Goal: Task Accomplishment & Management: Manage account settings

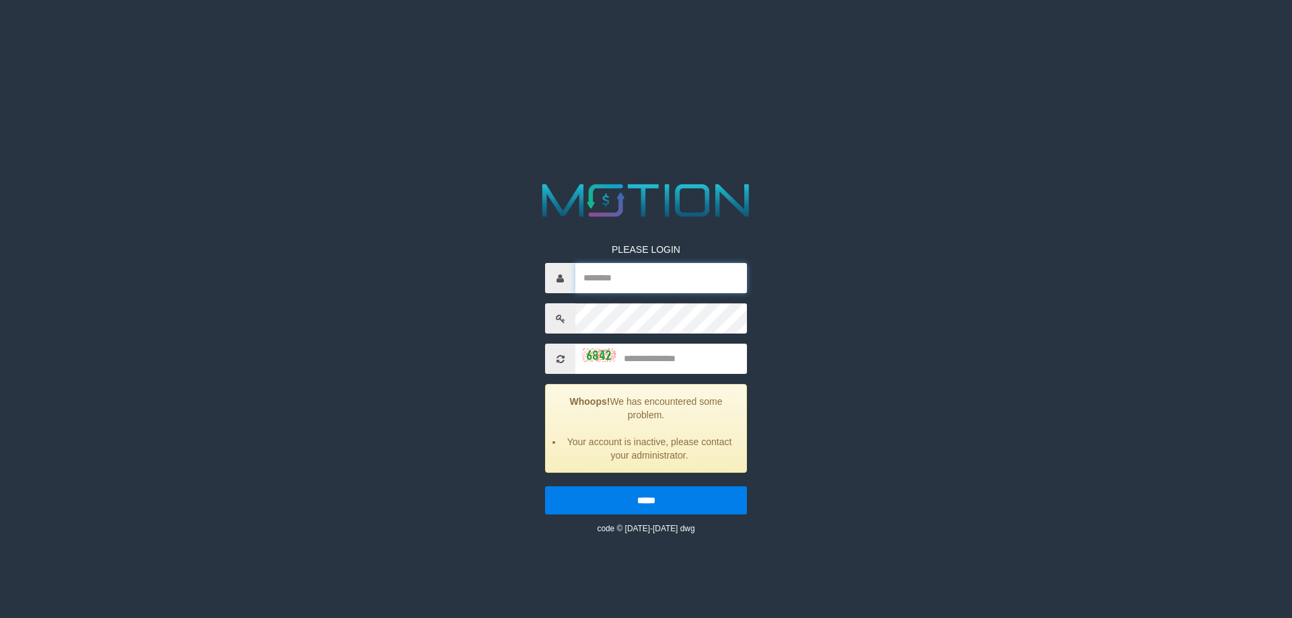
click at [618, 268] on input "text" at bounding box center [661, 278] width 172 height 30
type input "*********"
type input "****"
click at [545, 487] on input "*****" at bounding box center [646, 501] width 202 height 28
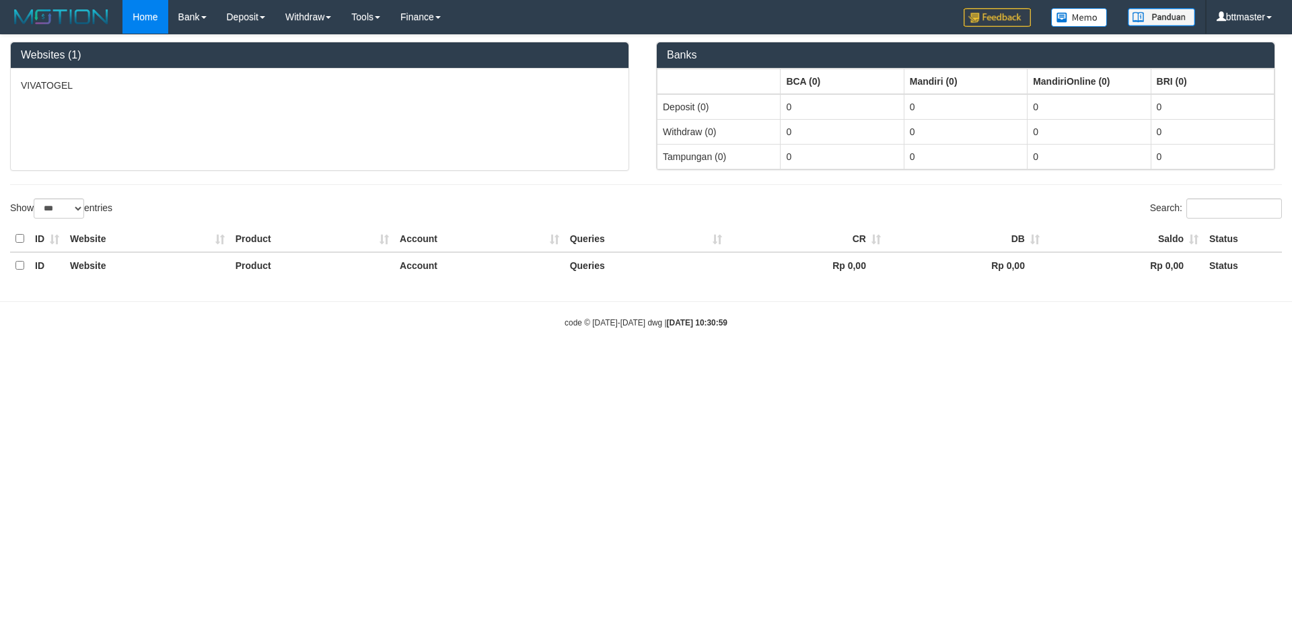
select select "***"
click at [386, 50] on link "Manage Staff" at bounding box center [395, 46] width 106 height 17
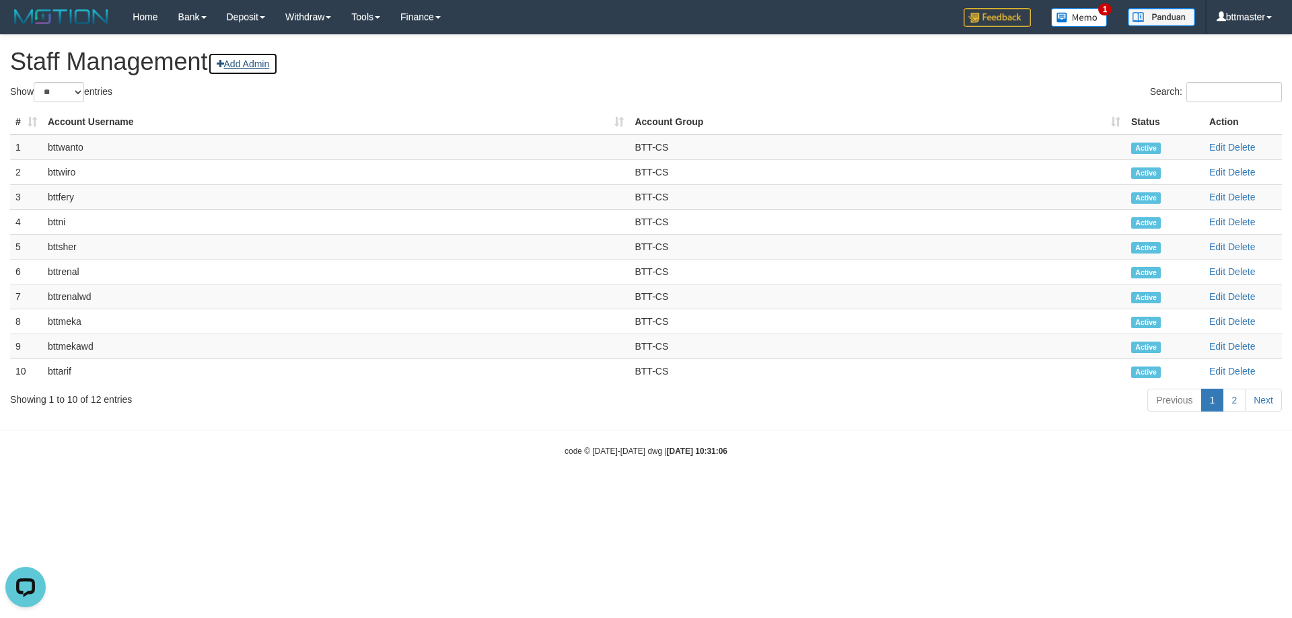
click at [255, 69] on link "Add Admin" at bounding box center [243, 63] width 71 height 23
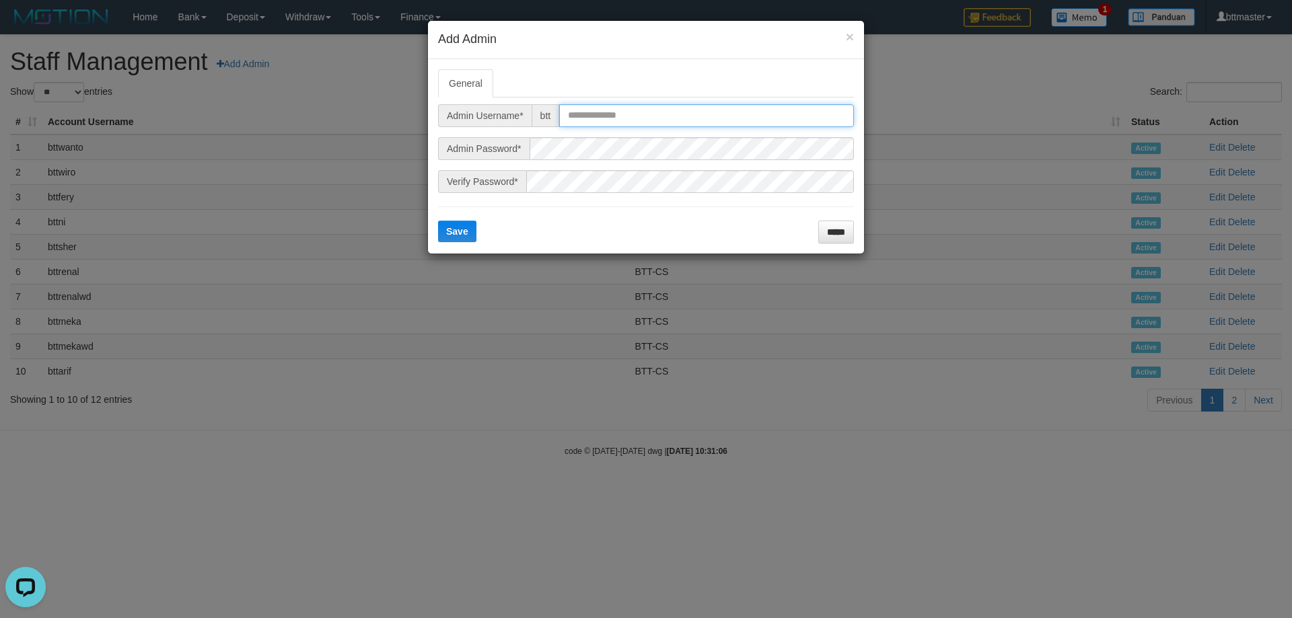
click at [625, 114] on input "text" at bounding box center [706, 115] width 295 height 23
type input "*"
type input "****"
click at [456, 234] on span "Save" at bounding box center [457, 231] width 22 height 11
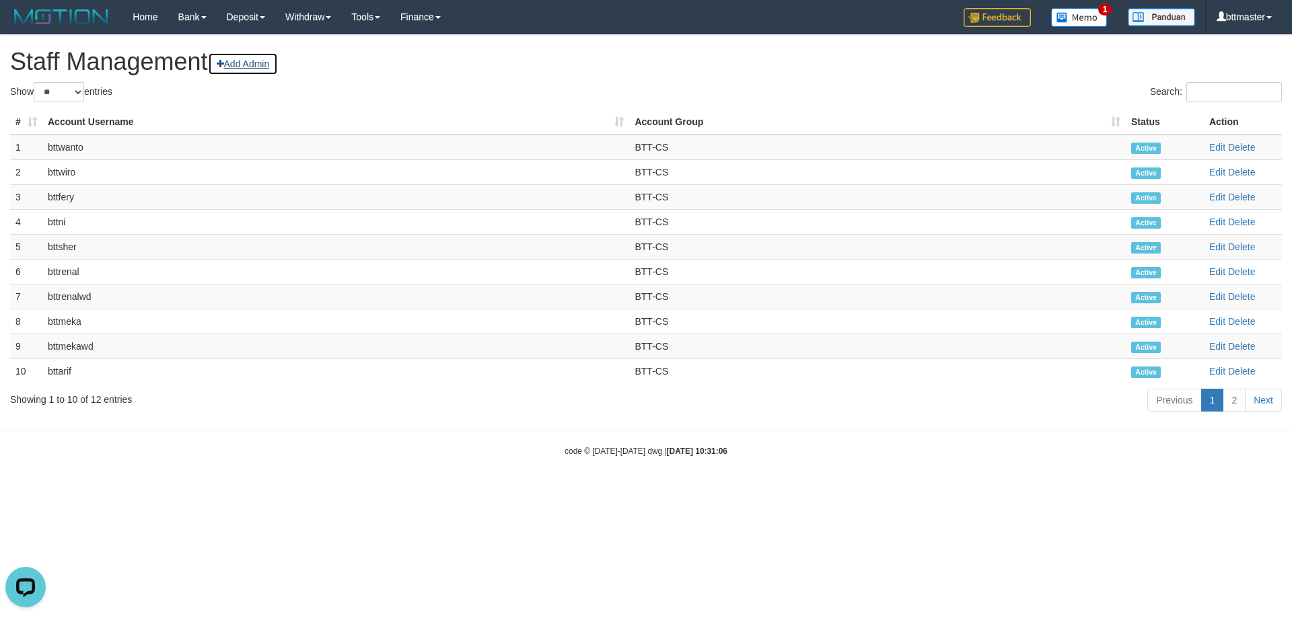
click at [247, 67] on link "Add Admin" at bounding box center [243, 63] width 71 height 23
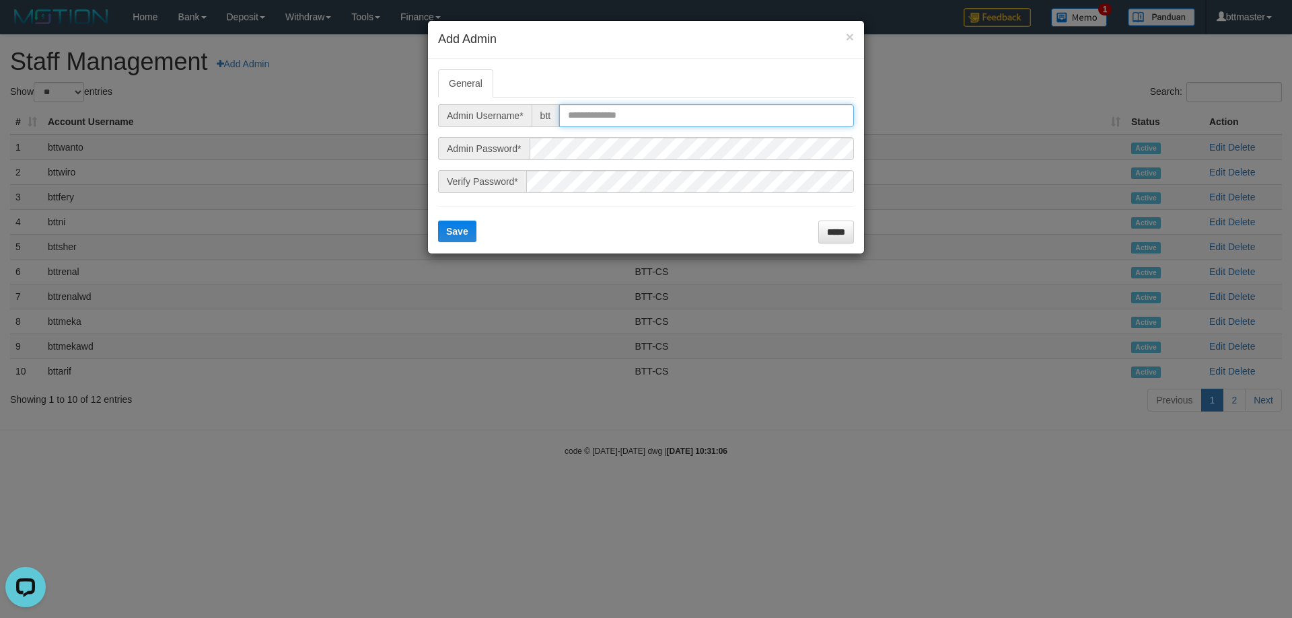
click at [618, 110] on input "text" at bounding box center [706, 115] width 295 height 23
type input "******"
click at [450, 237] on button "Save" at bounding box center [457, 232] width 38 height 22
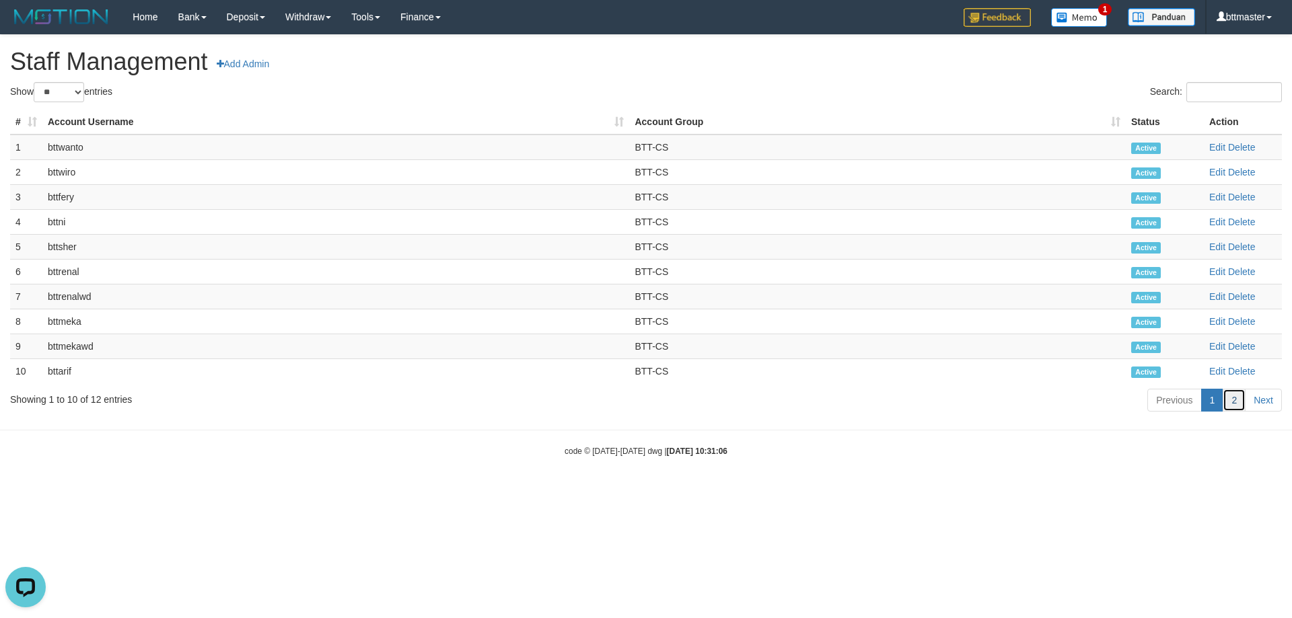
click at [1239, 402] on link "2" at bounding box center [1234, 400] width 23 height 23
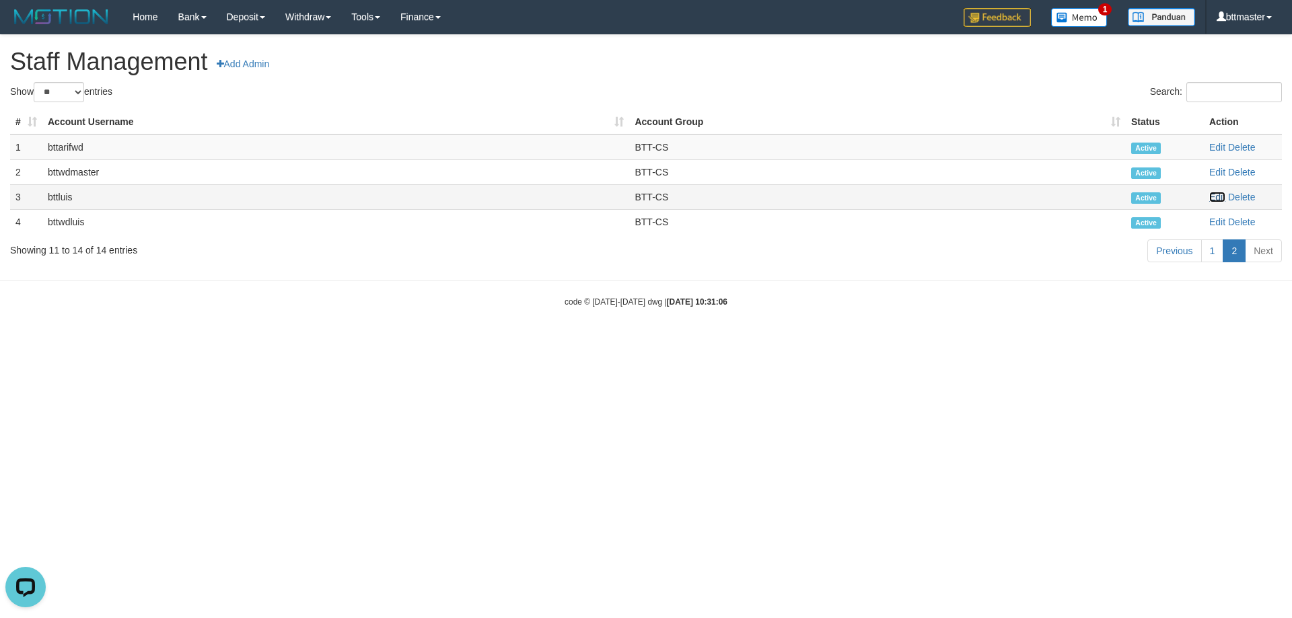
click at [1218, 199] on link "Edit" at bounding box center [1217, 197] width 16 height 11
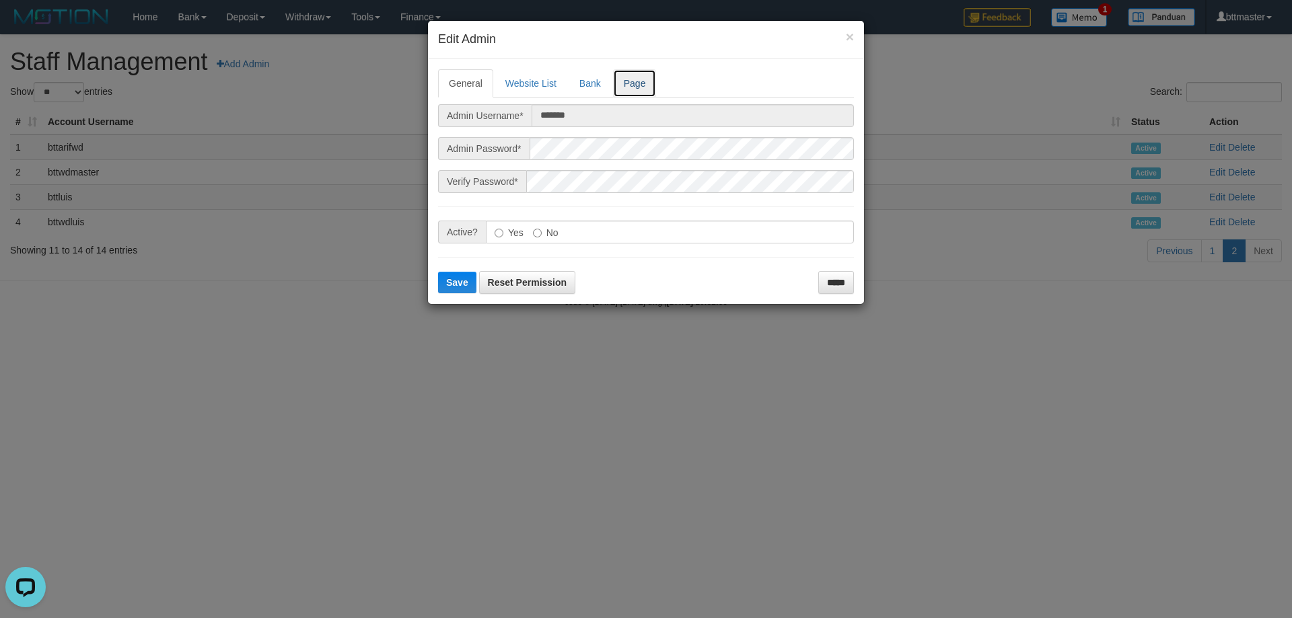
click at [635, 73] on link "Page" at bounding box center [635, 83] width 44 height 28
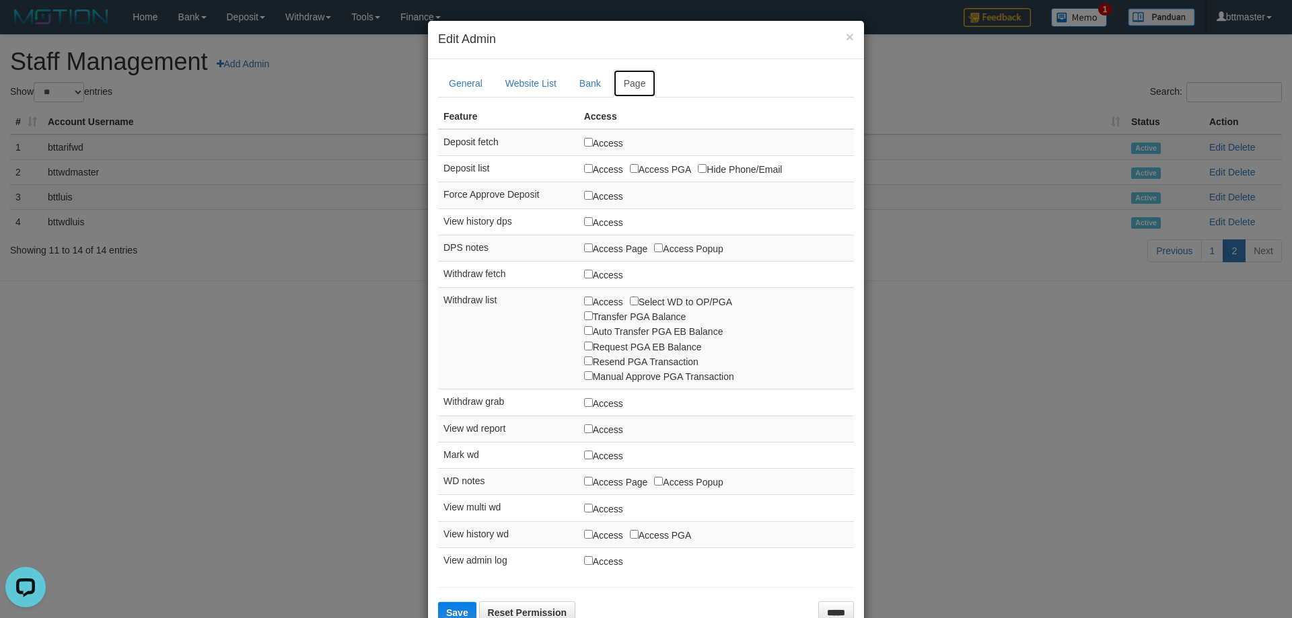
click at [635, 90] on link "Page" at bounding box center [635, 83] width 44 height 28
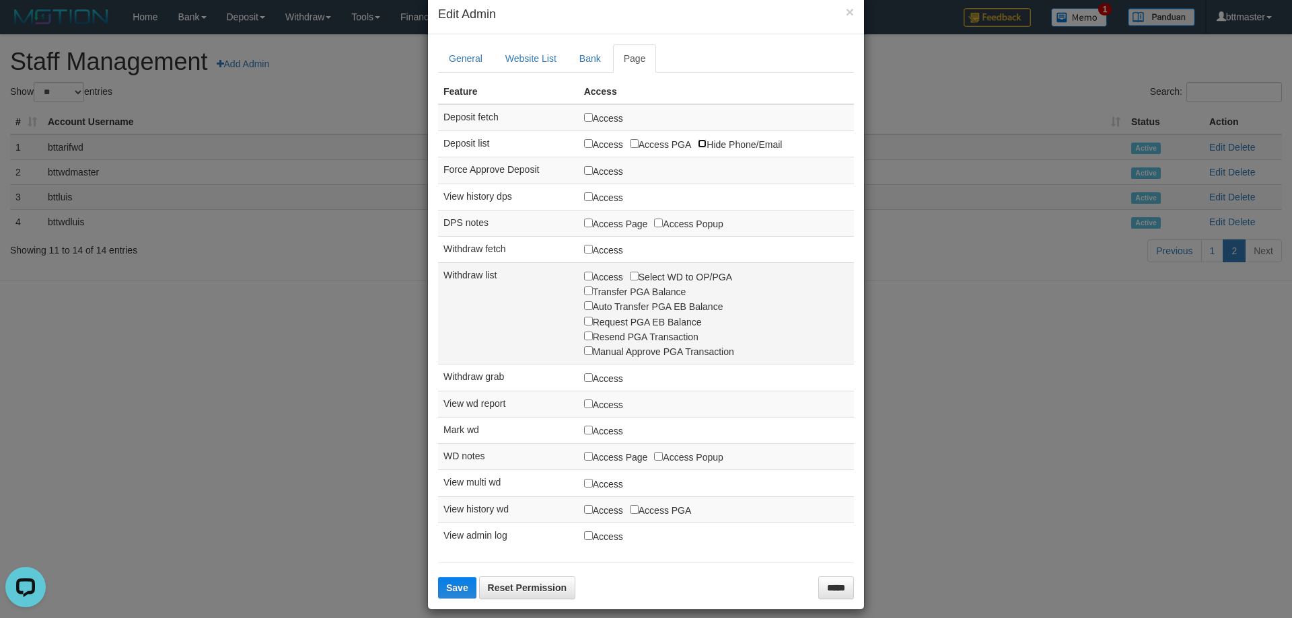
scroll to position [38, 0]
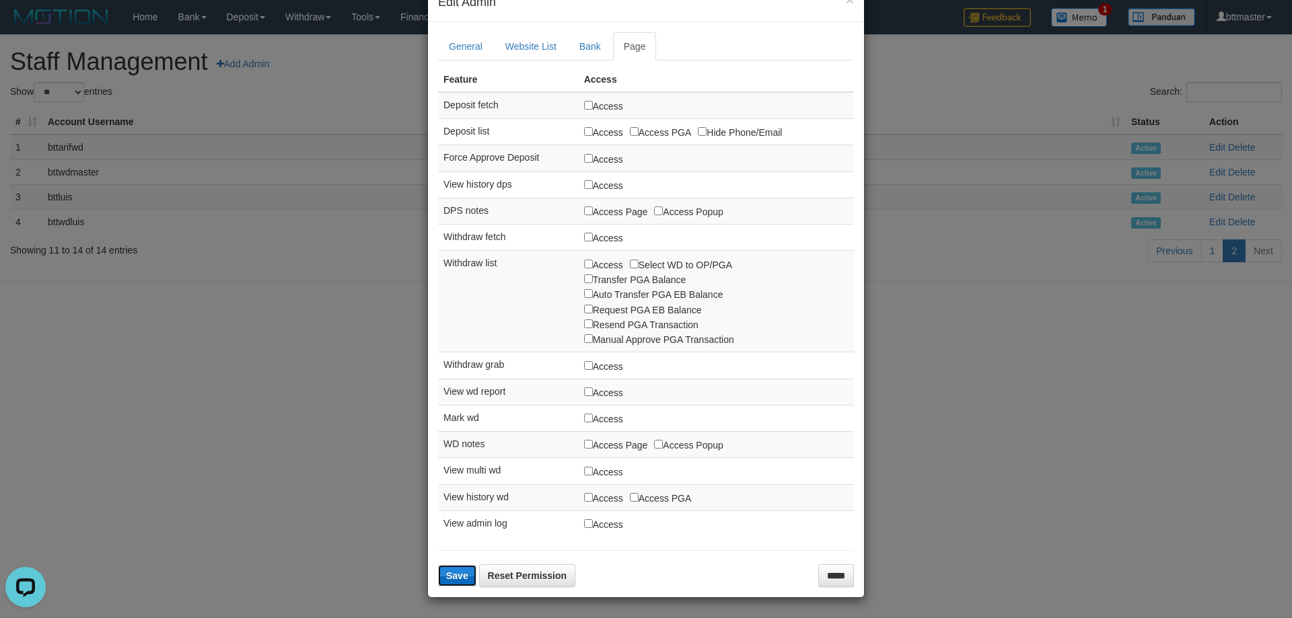
click at [449, 579] on span "Save" at bounding box center [457, 576] width 22 height 11
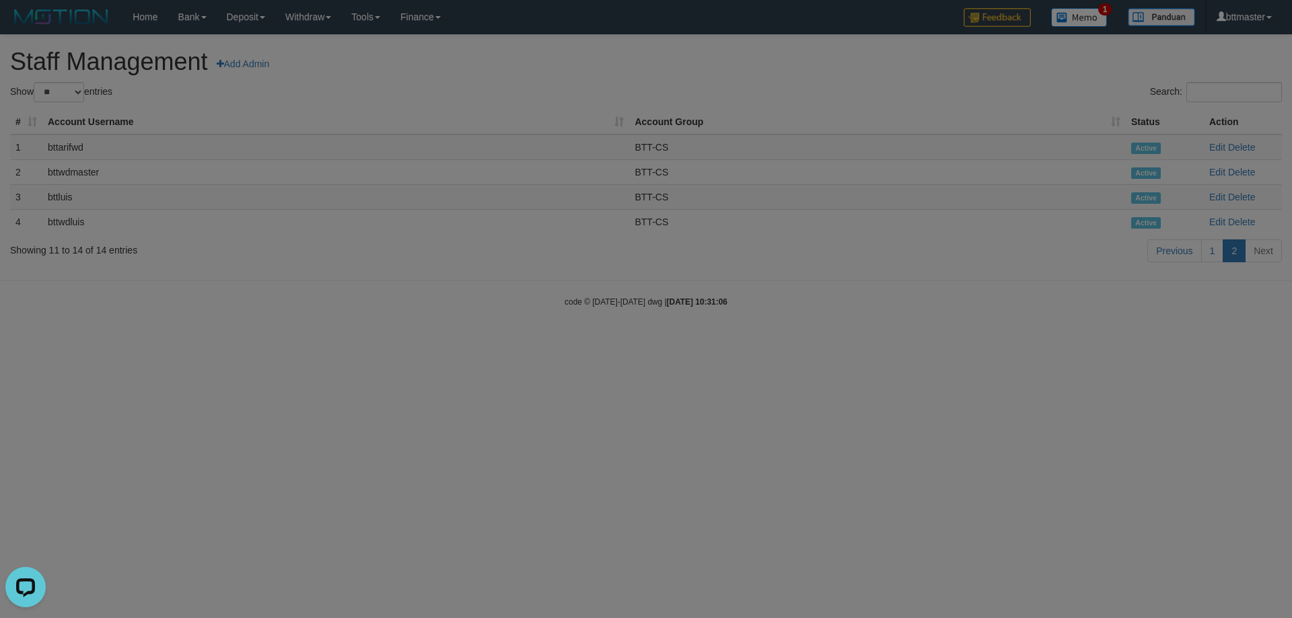
scroll to position [0, 0]
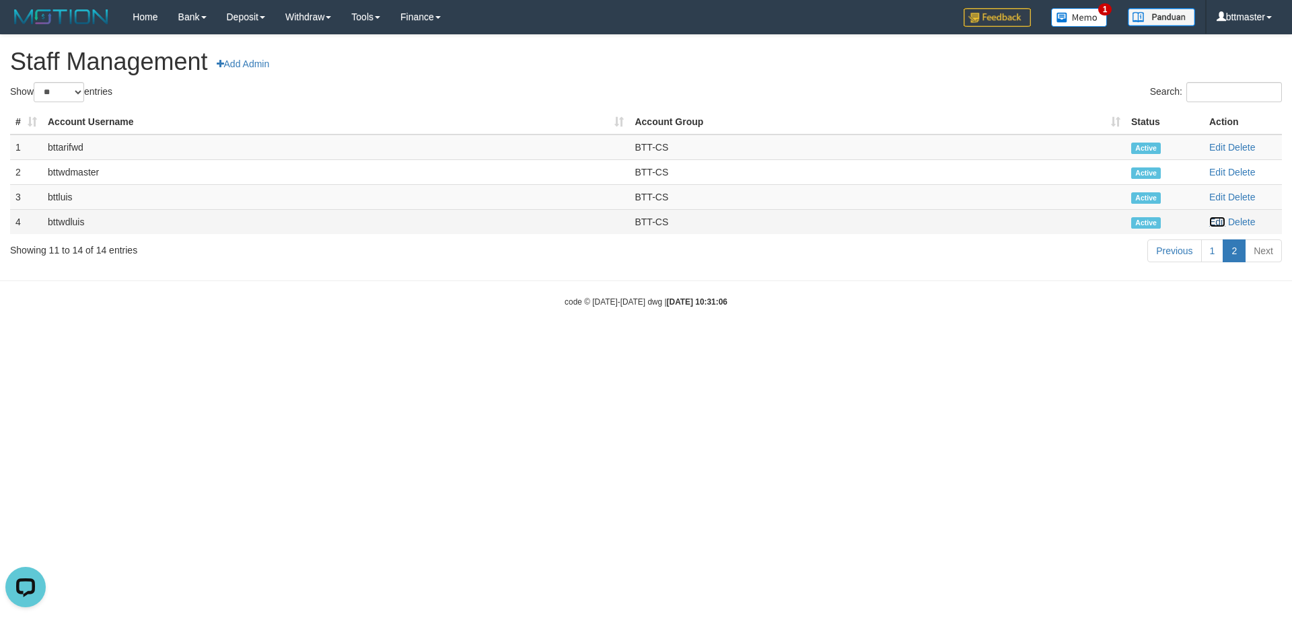
click at [1214, 223] on link "Edit" at bounding box center [1217, 222] width 16 height 11
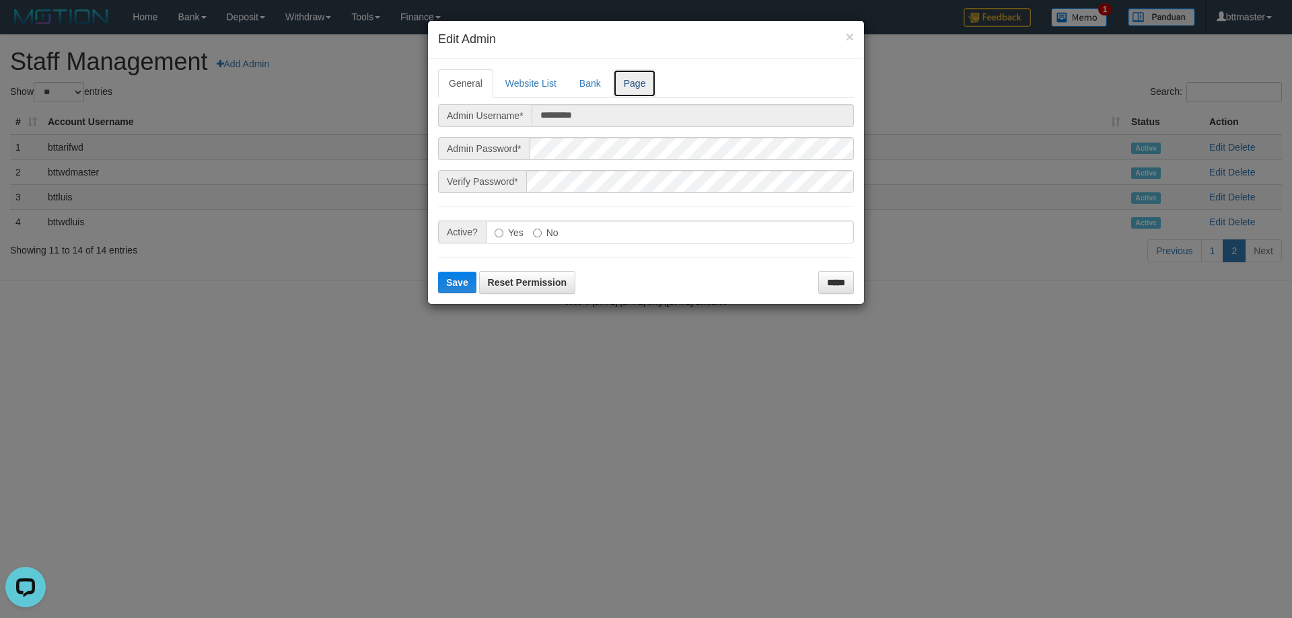
click at [643, 81] on link "Page" at bounding box center [635, 83] width 44 height 28
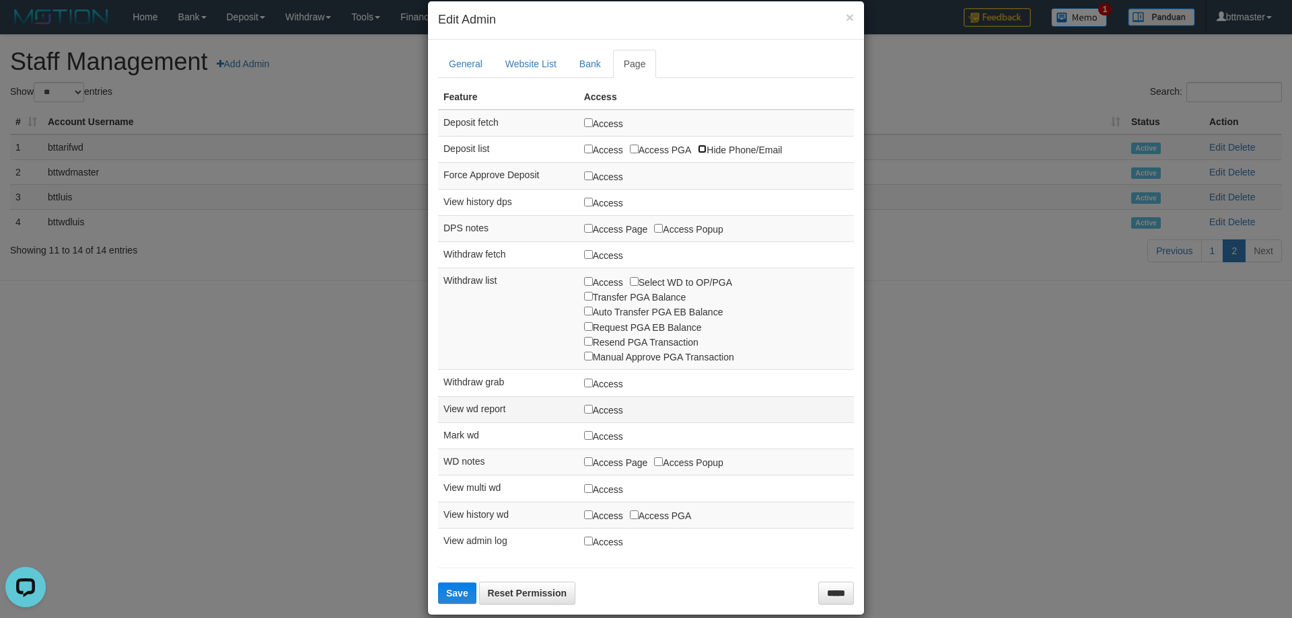
scroll to position [38, 0]
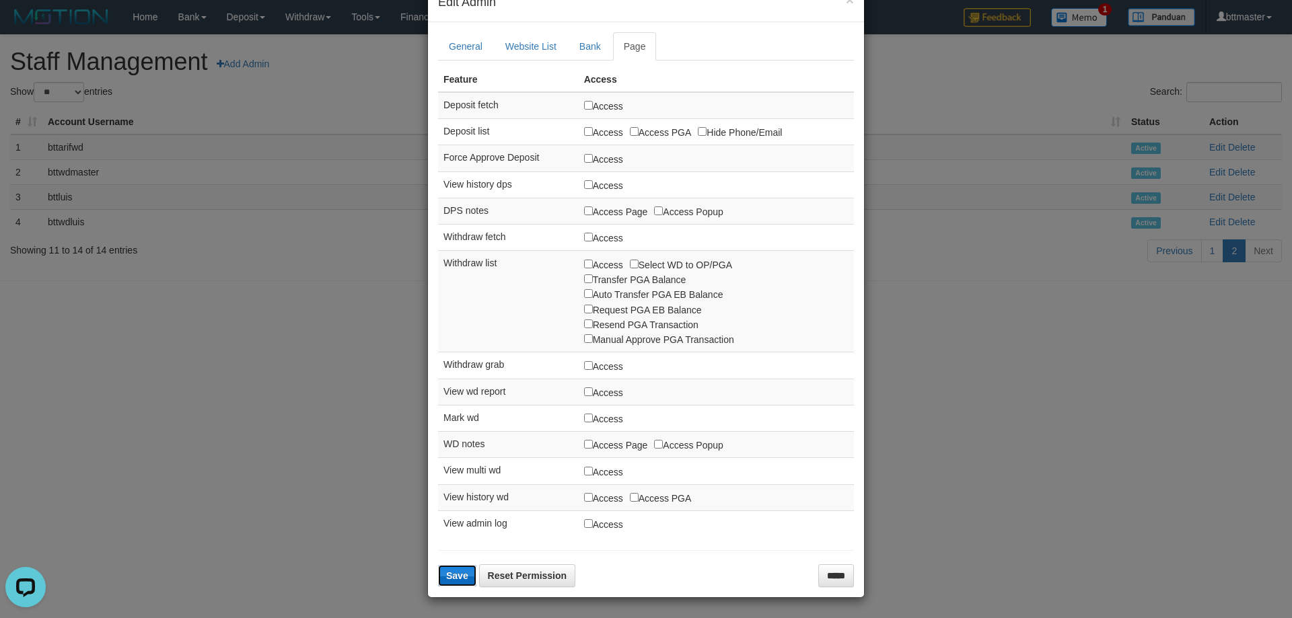
click at [440, 572] on button "Save" at bounding box center [457, 576] width 38 height 22
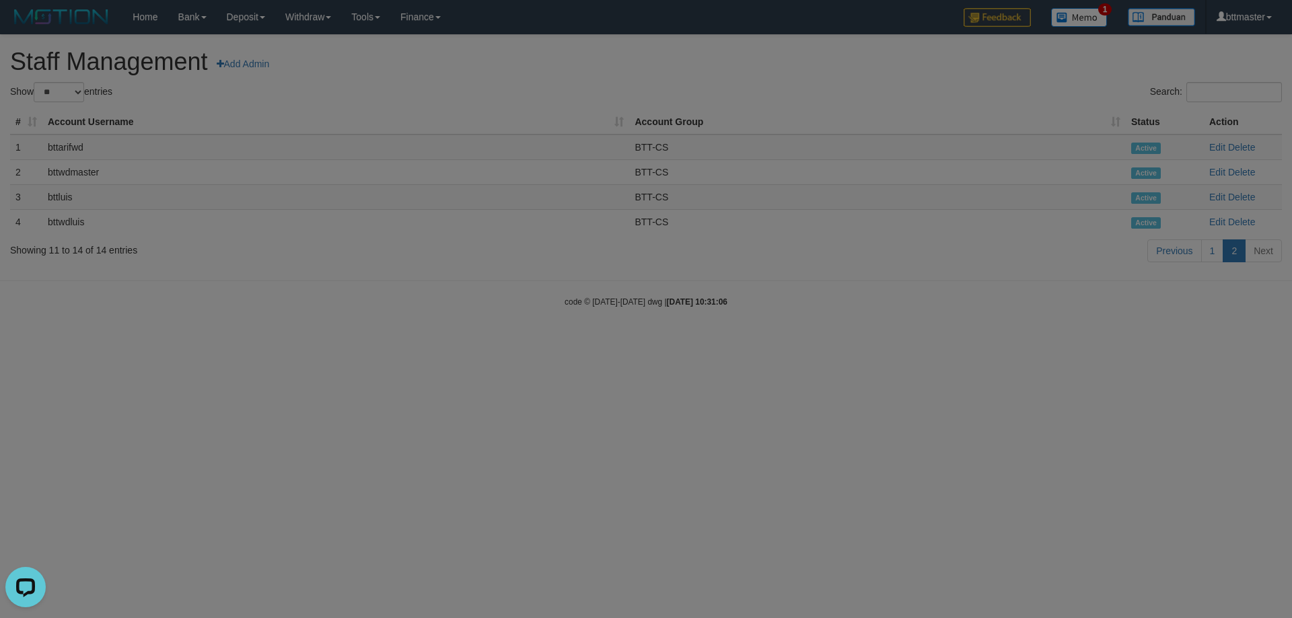
scroll to position [87, 0]
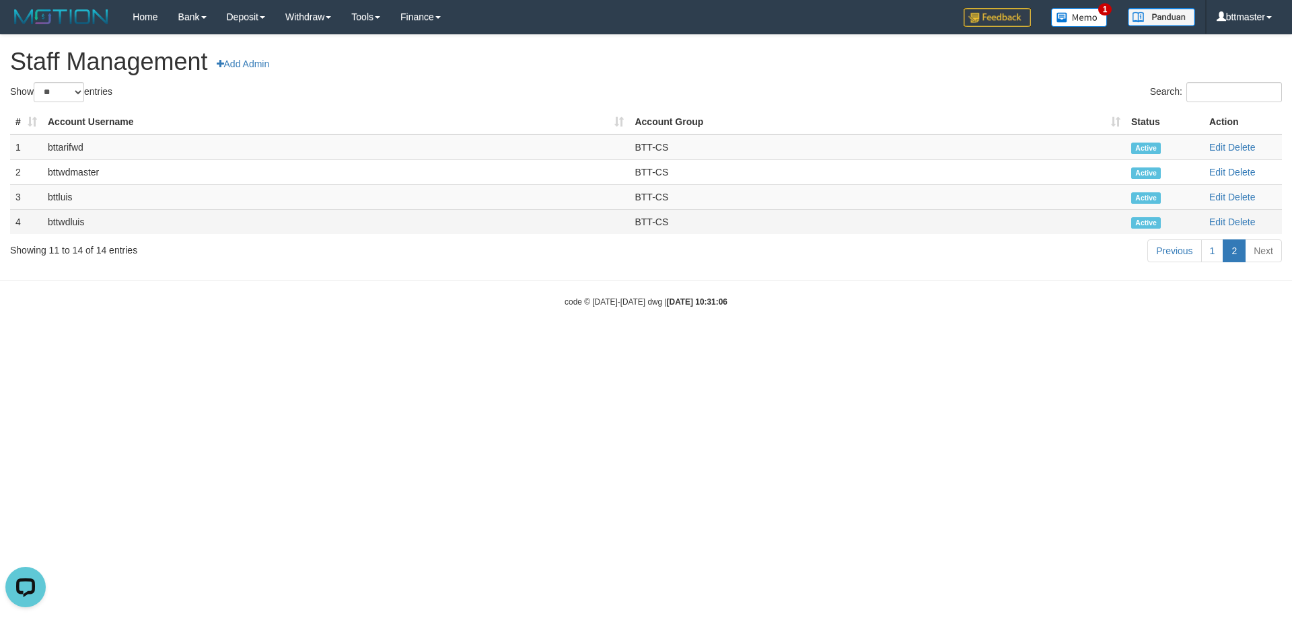
click at [67, 217] on td "bttwdluis" at bounding box center [335, 221] width 587 height 25
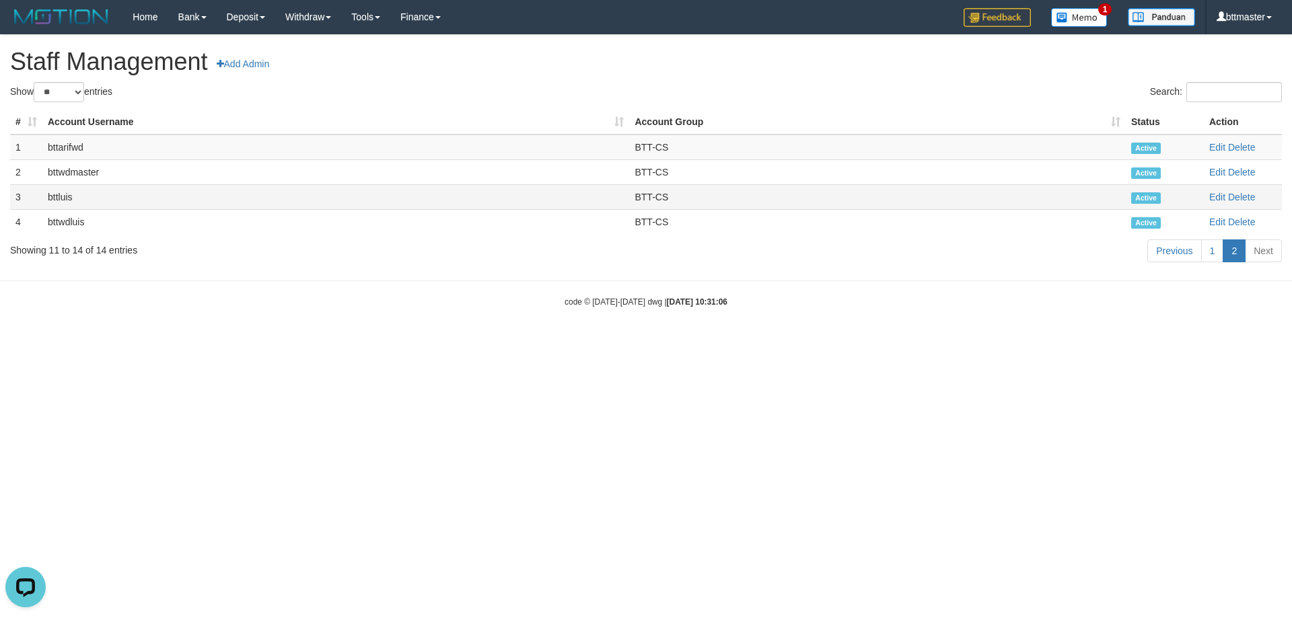
click at [63, 205] on td "bttluis" at bounding box center [335, 196] width 587 height 25
copy td "bttluis"
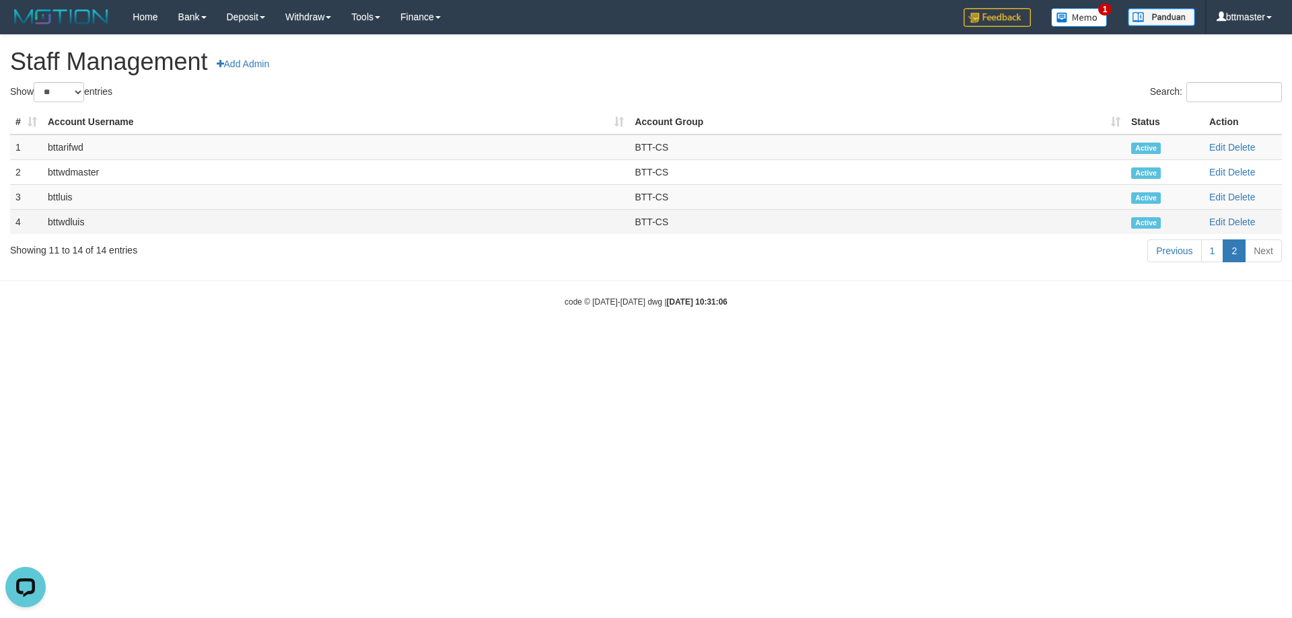
click at [49, 222] on td "bttwdluis" at bounding box center [335, 221] width 587 height 25
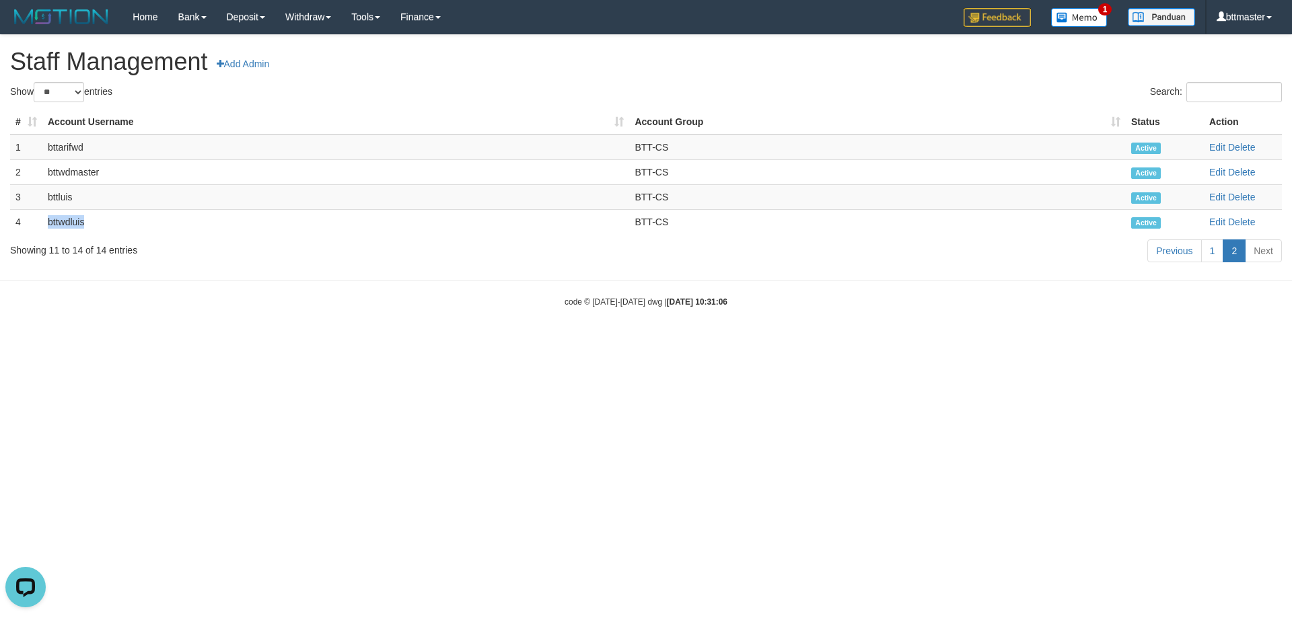
copy td "bttwdluis"
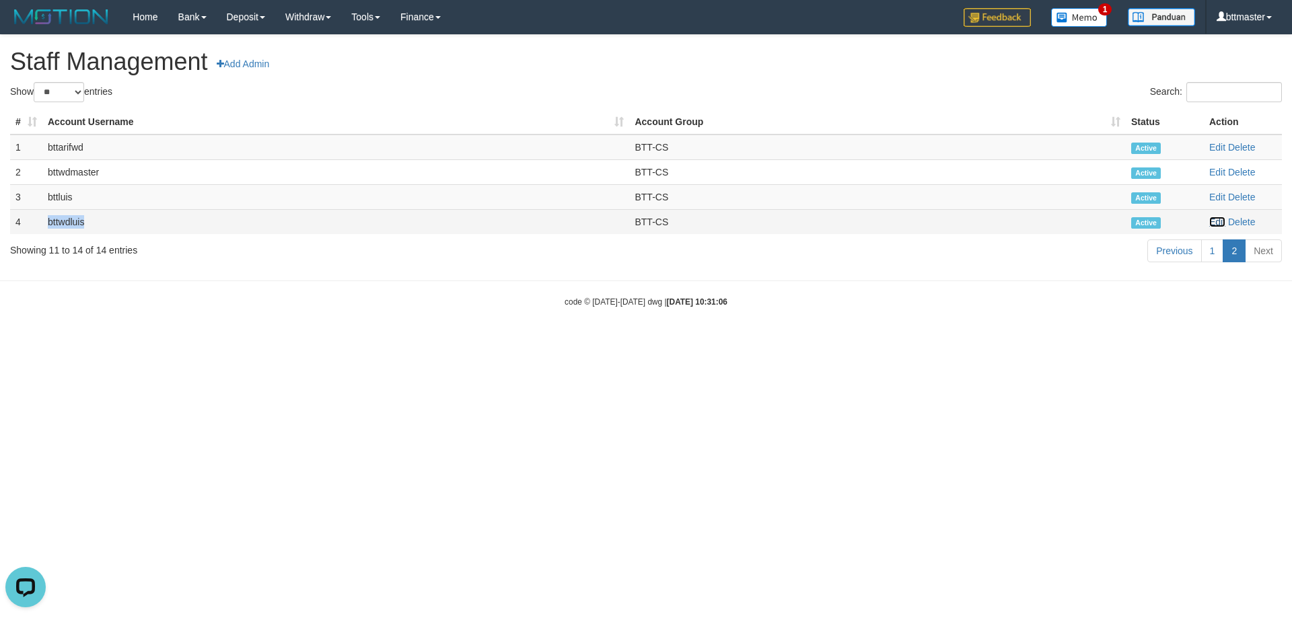
click at [1216, 223] on link "Edit" at bounding box center [1217, 222] width 16 height 11
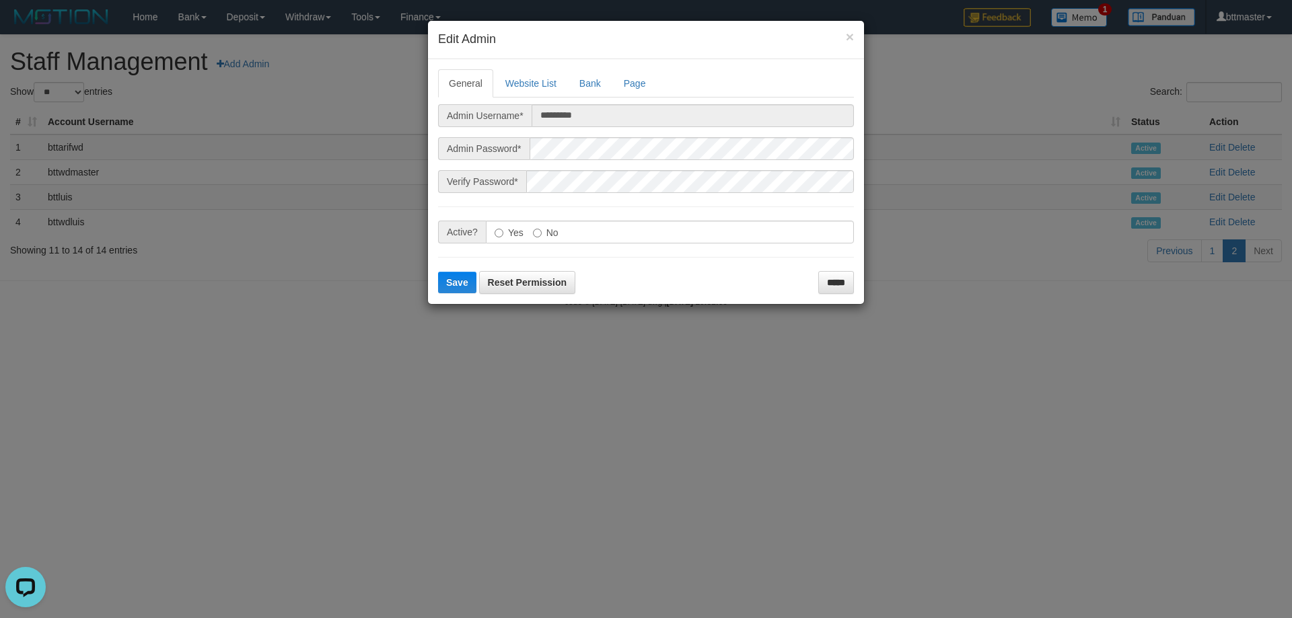
click at [633, 51] on div "× Edit Admin" at bounding box center [646, 40] width 436 height 38
click at [633, 54] on div "× Edit Admin" at bounding box center [646, 40] width 436 height 38
click at [633, 64] on div "General Website List Bank Page Admin Username* ********* Admin Password* Verify…" at bounding box center [646, 181] width 436 height 245
click at [635, 68] on div "General Website List Bank Page Admin Username* ********* Admin Password* Verify…" at bounding box center [646, 181] width 436 height 245
click at [631, 68] on div "General Website List Bank Page Admin Username* ********* Admin Password* Verify…" at bounding box center [646, 181] width 436 height 245
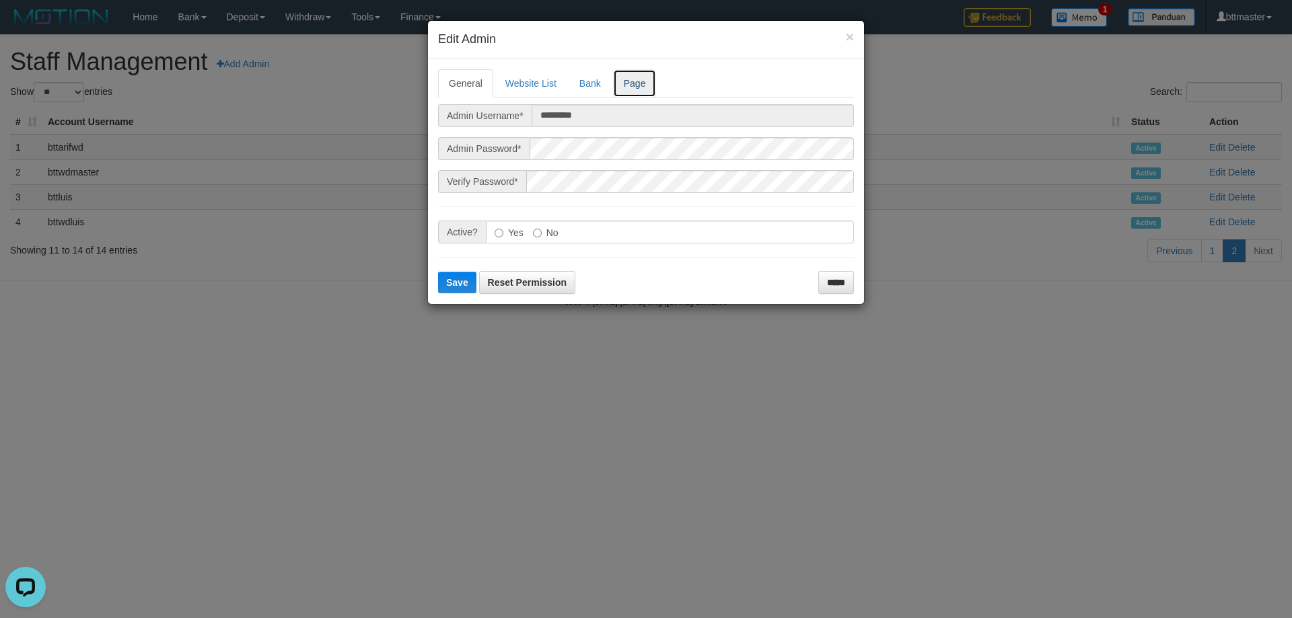
click at [633, 73] on link "Page" at bounding box center [635, 83] width 44 height 28
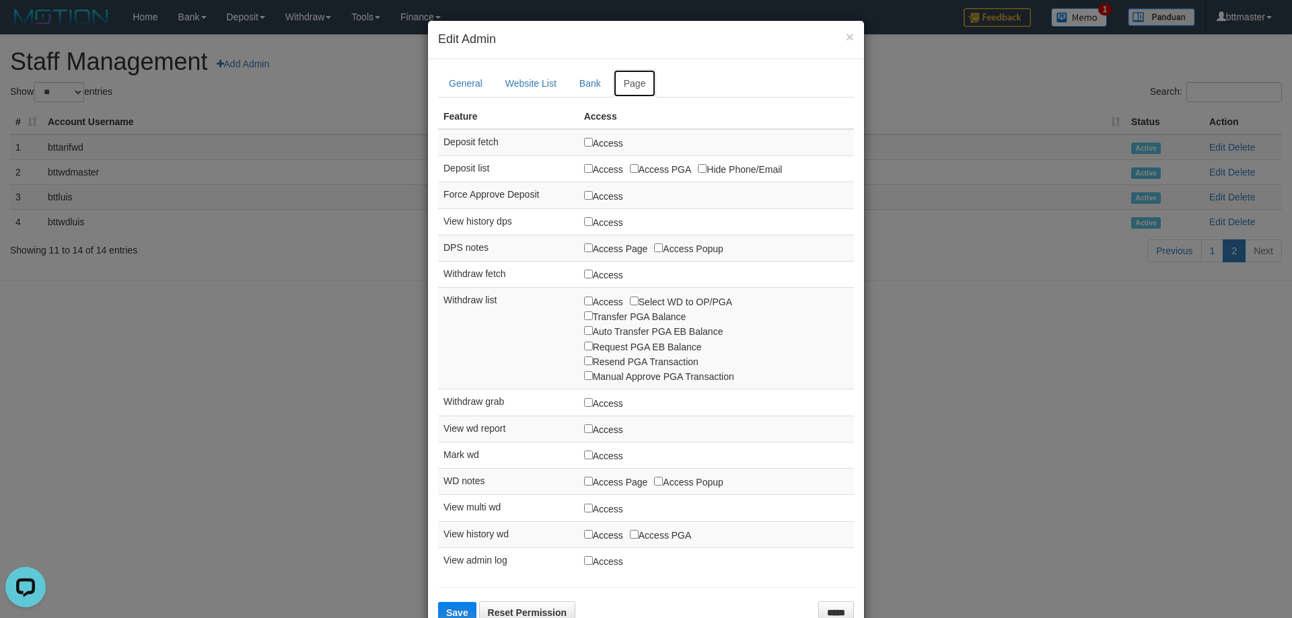
click at [635, 75] on link "Page" at bounding box center [635, 83] width 44 height 28
click at [637, 83] on link "Page" at bounding box center [635, 83] width 44 height 28
click at [839, 41] on h4 "Edit Admin" at bounding box center [646, 39] width 416 height 17
click at [846, 34] on button "×" at bounding box center [850, 37] width 8 height 14
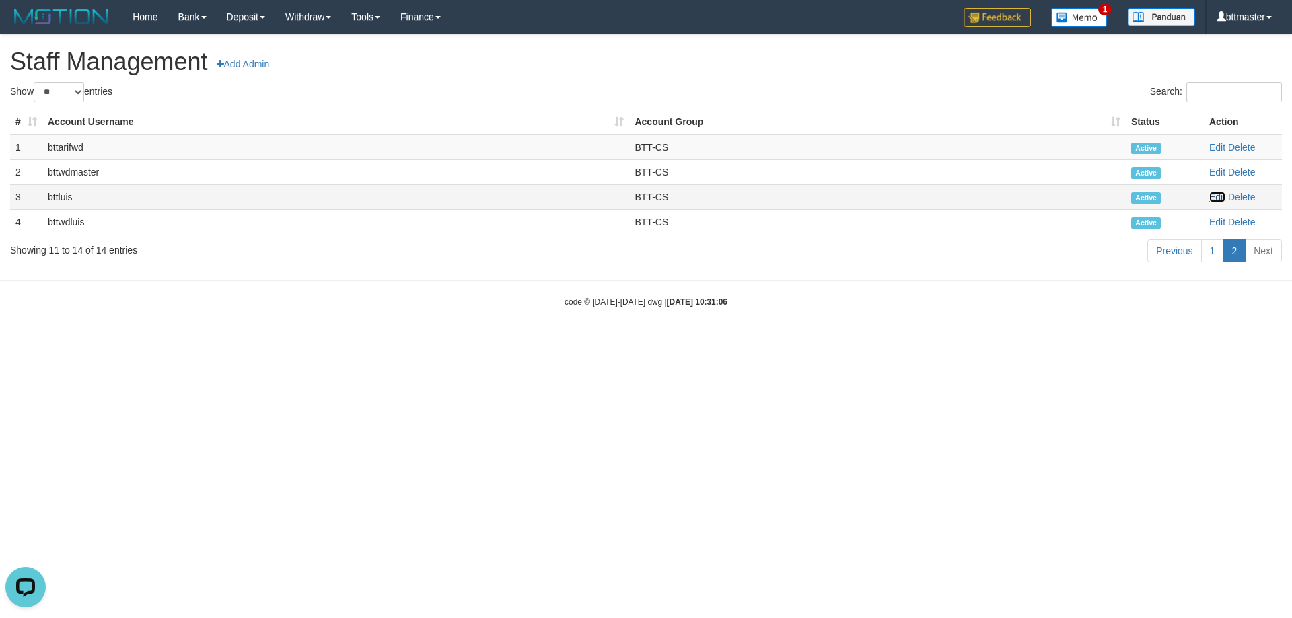
click at [1221, 199] on link "Edit" at bounding box center [1217, 197] width 16 height 11
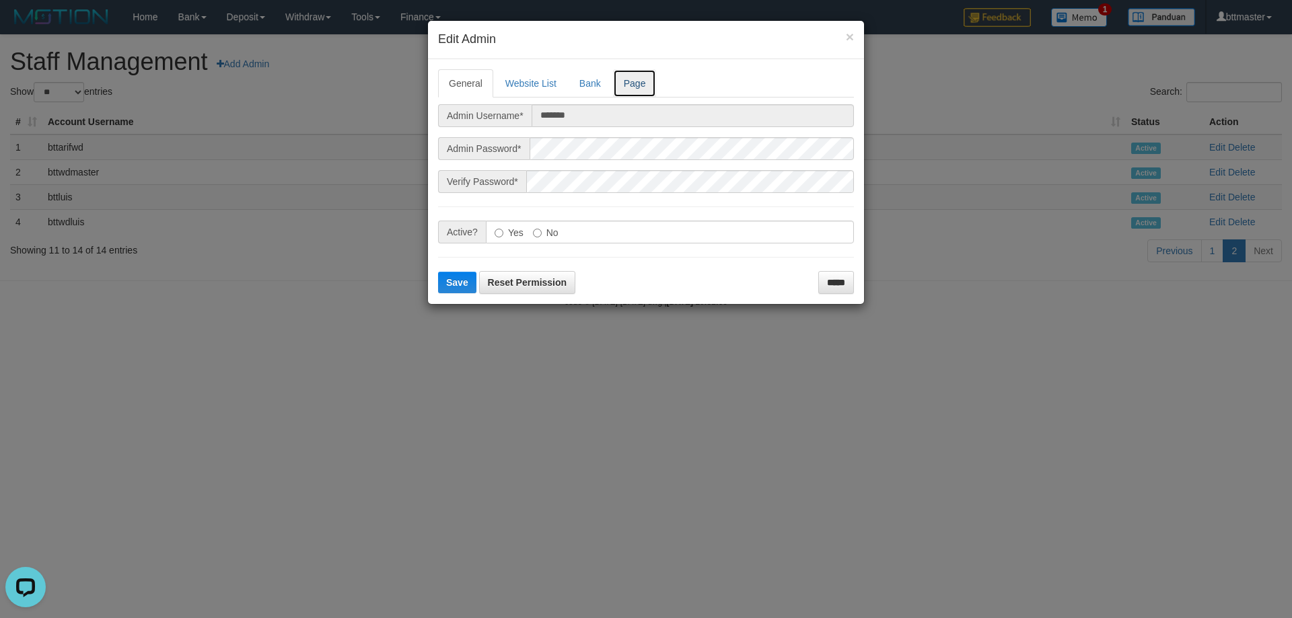
click at [643, 75] on link "Page" at bounding box center [635, 83] width 44 height 28
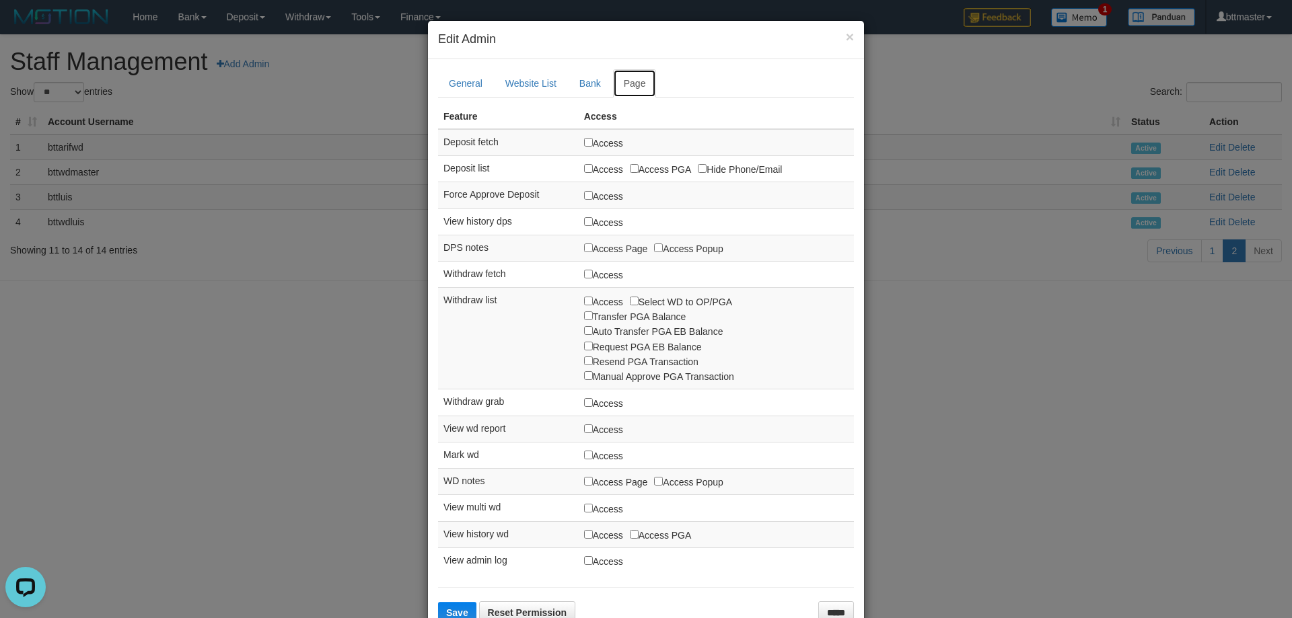
click at [631, 83] on link "Page" at bounding box center [635, 83] width 44 height 28
click at [839, 39] on h4 "Edit Admin" at bounding box center [646, 39] width 416 height 17
click at [849, 42] on button "×" at bounding box center [850, 37] width 8 height 14
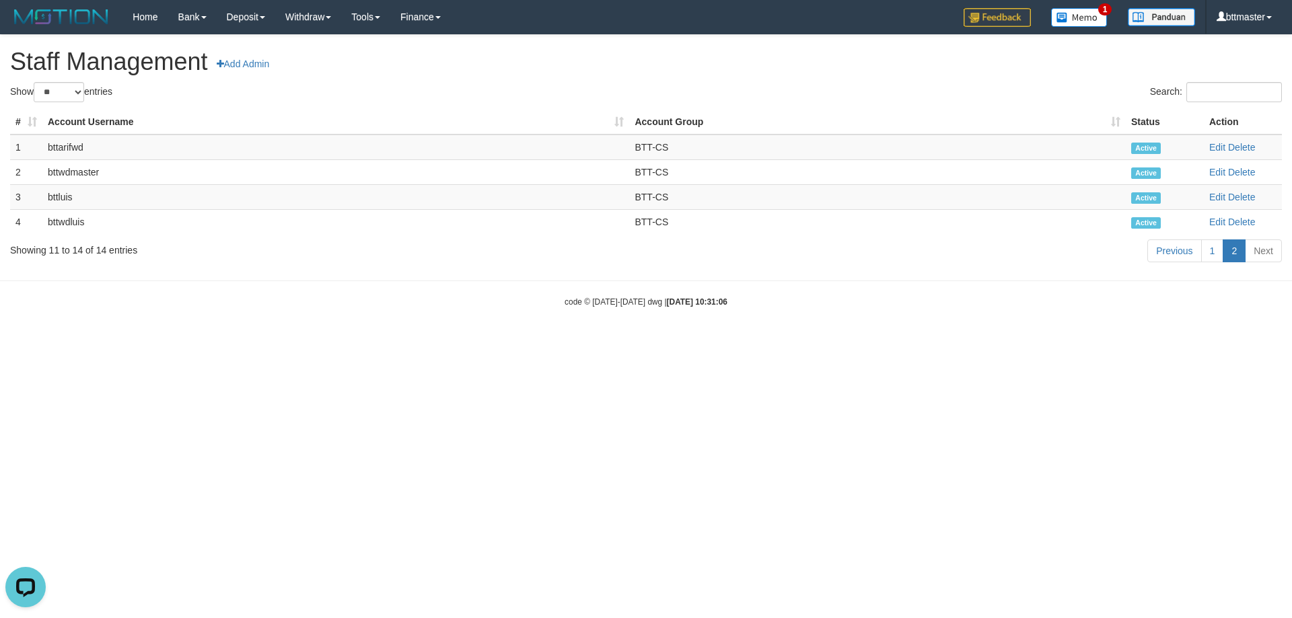
click at [68, 342] on html "Toggle navigation Home Bank Account List Load By Website Group [ITOTO] VIVATOGE…" at bounding box center [646, 171] width 1292 height 342
click at [1215, 201] on link "Edit" at bounding box center [1217, 197] width 16 height 11
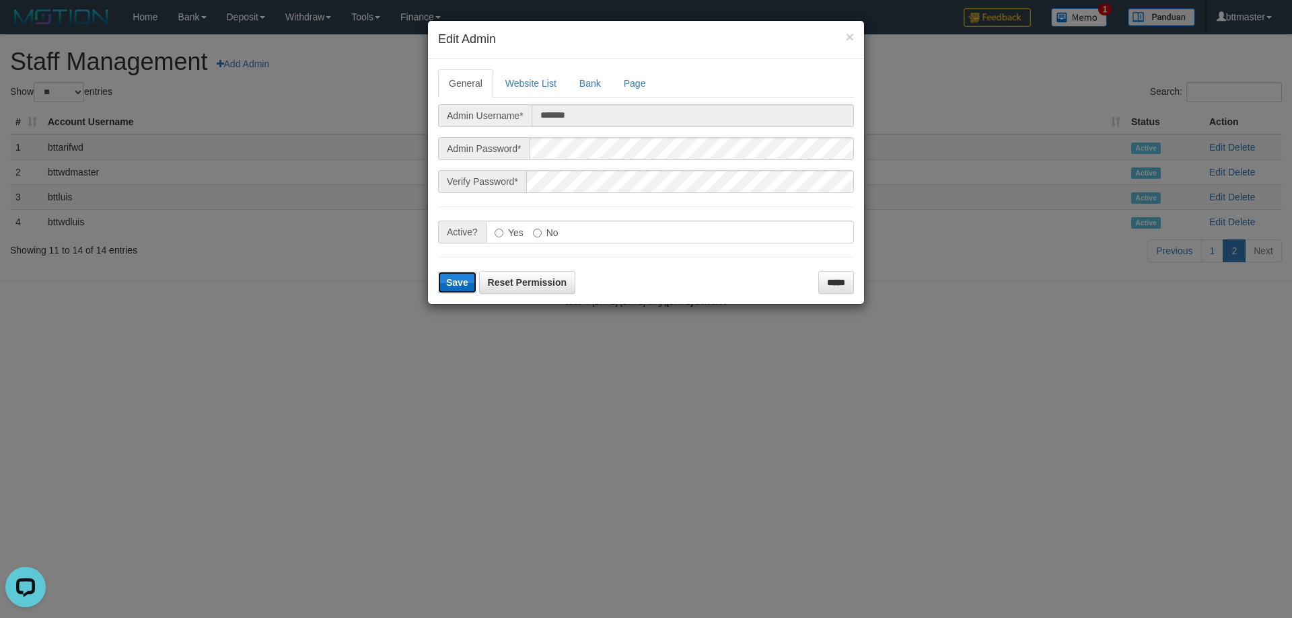
click at [454, 287] on span "Save" at bounding box center [457, 282] width 22 height 11
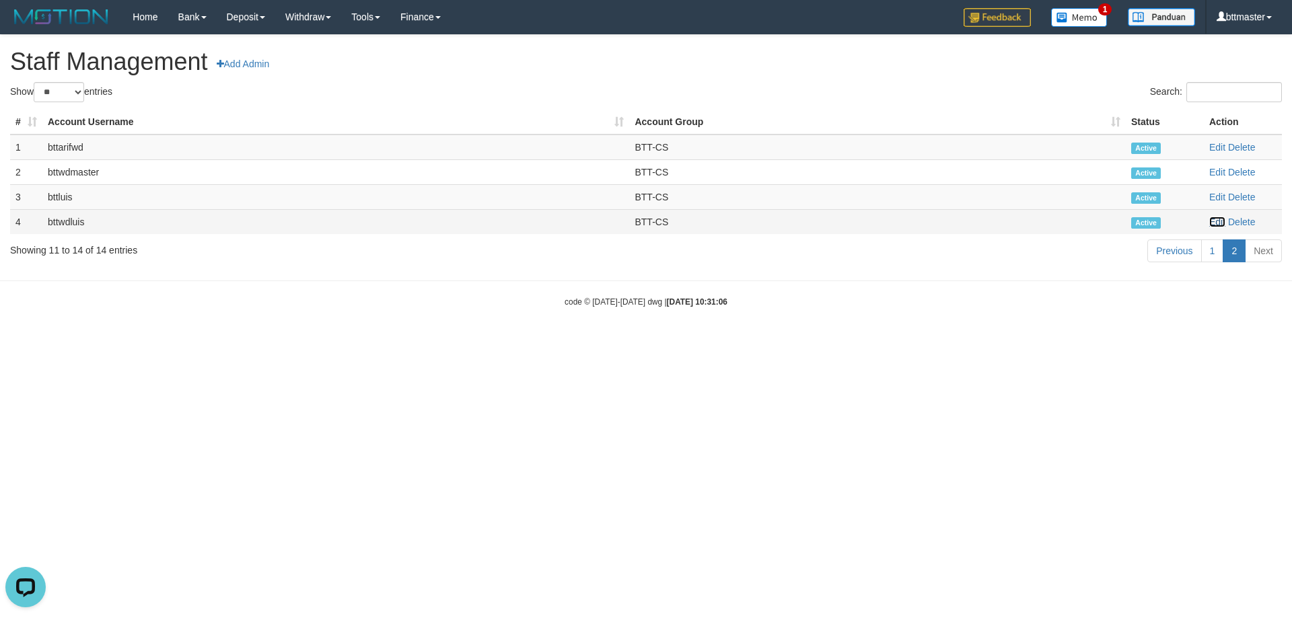
click at [1211, 219] on link "Edit" at bounding box center [1217, 222] width 16 height 11
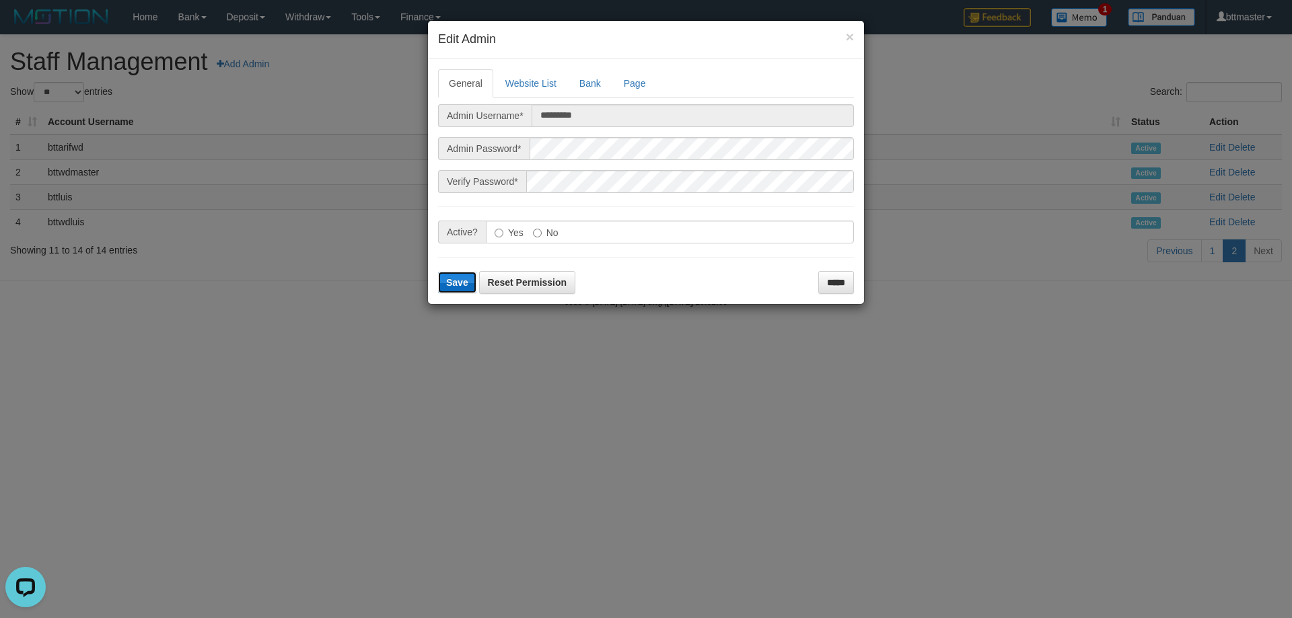
click at [465, 288] on button "Save" at bounding box center [457, 283] width 38 height 22
